Goal: Transaction & Acquisition: Purchase product/service

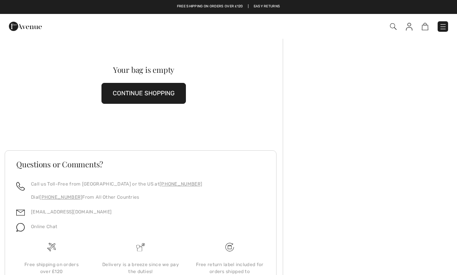
click at [155, 93] on button "CONTINUE SHOPPING" at bounding box center [144, 93] width 85 height 21
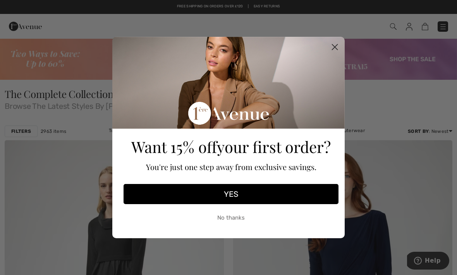
click at [334, 47] on circle "Close dialog" at bounding box center [335, 47] width 13 height 13
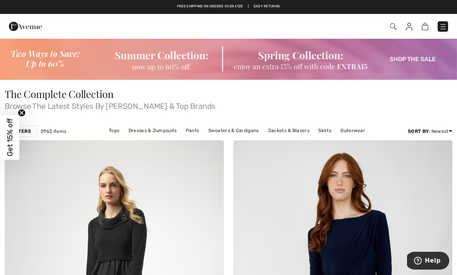
click at [391, 26] on img at bounding box center [393, 26] width 7 height 7
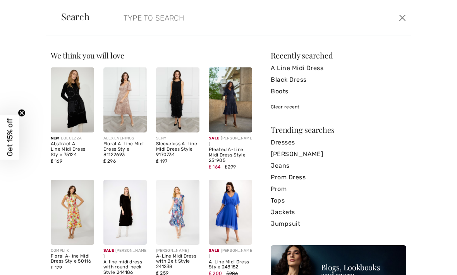
click at [154, 16] on input "search" at bounding box center [223, 17] width 210 height 23
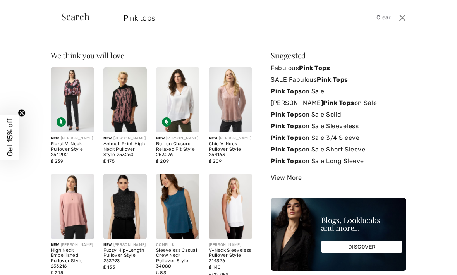
type input "Pink tops"
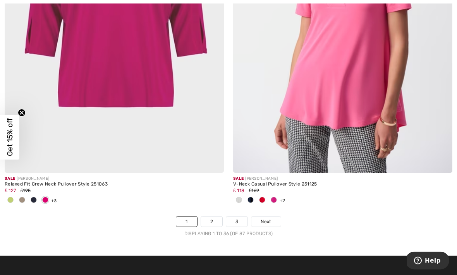
scroll to position [6766, 0]
click at [275, 217] on link "Next" at bounding box center [266, 222] width 29 height 10
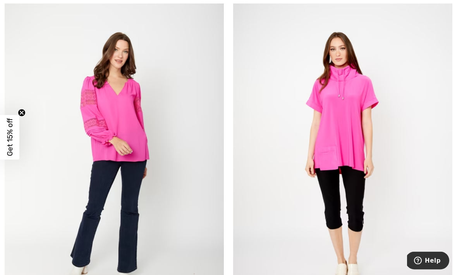
scroll to position [3567, 0]
click at [337, 158] on img at bounding box center [342, 156] width 219 height 329
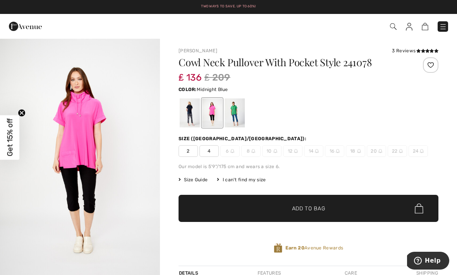
click at [185, 116] on div at bounding box center [190, 112] width 20 height 29
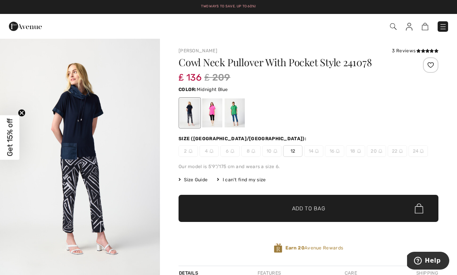
click at [424, 49] on icon at bounding box center [423, 51] width 4 height 4
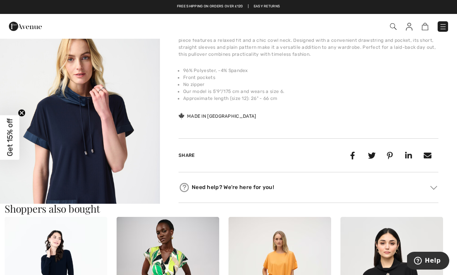
scroll to position [256, 0]
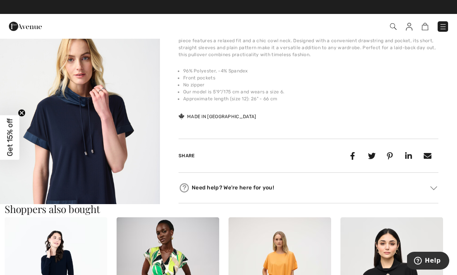
click at [105, 150] on img "2 / 4" at bounding box center [80, 142] width 160 height 240
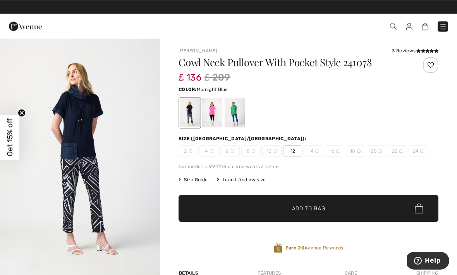
click at [271, 152] on span "10" at bounding box center [271, 151] width 19 height 12
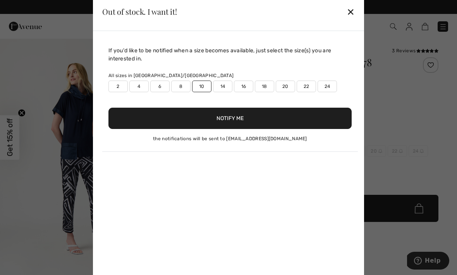
click at [233, 119] on button "Notify Me" at bounding box center [230, 118] width 243 height 21
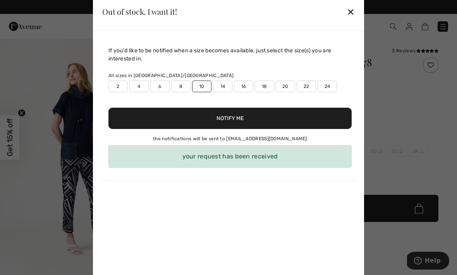
click at [413, 108] on div at bounding box center [228, 137] width 457 height 275
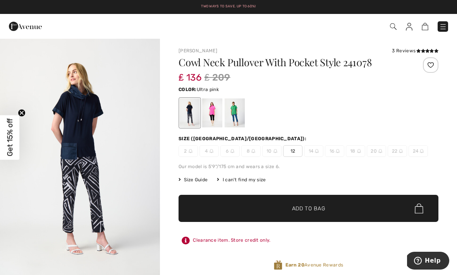
click at [208, 114] on div at bounding box center [212, 112] width 20 height 29
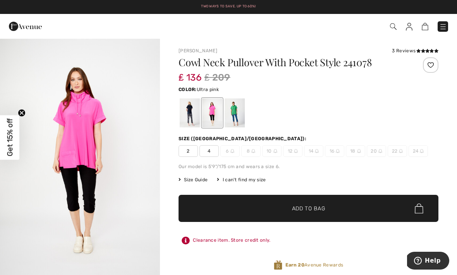
click at [272, 151] on span "10" at bounding box center [271, 151] width 19 height 12
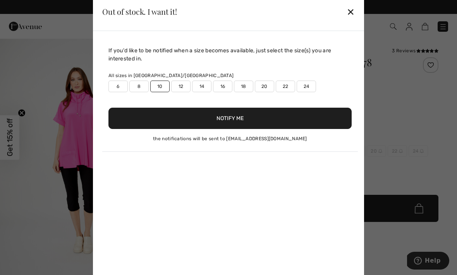
click at [271, 152] on div "If you'd like to be notified when a size becomes available, just select the siz…" at bounding box center [228, 157] width 271 height 252
click at [249, 118] on button "Notify Me" at bounding box center [230, 118] width 243 height 21
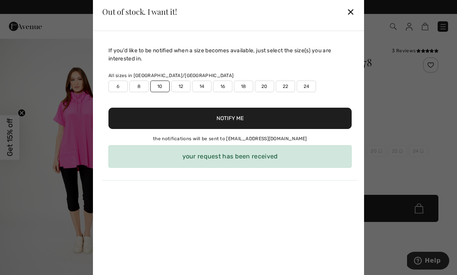
click at [415, 120] on div at bounding box center [228, 137] width 457 height 275
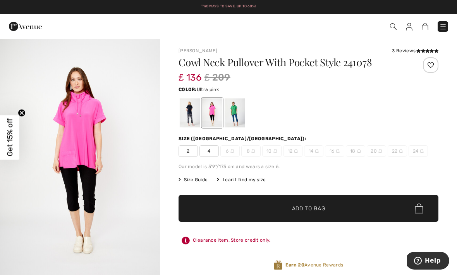
click at [236, 112] on div at bounding box center [235, 112] width 20 height 29
